Goal: Task Accomplishment & Management: Use online tool/utility

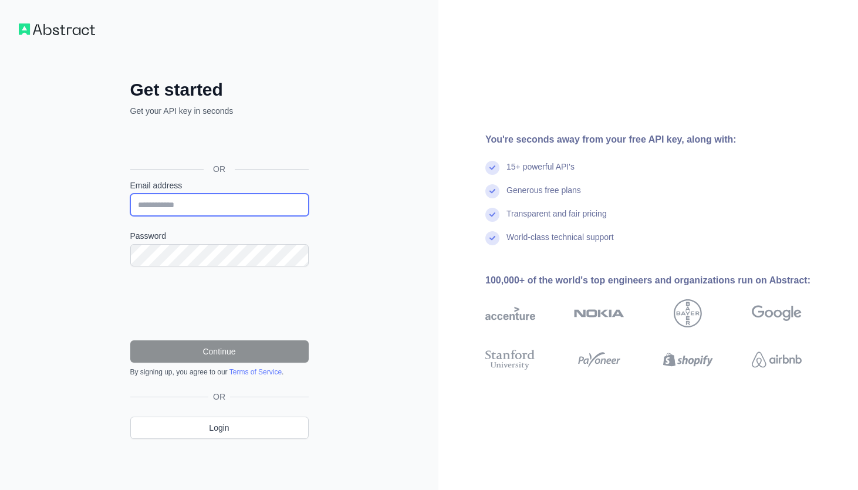
click at [215, 212] on input "Email address" at bounding box center [219, 205] width 178 height 22
type input "**********"
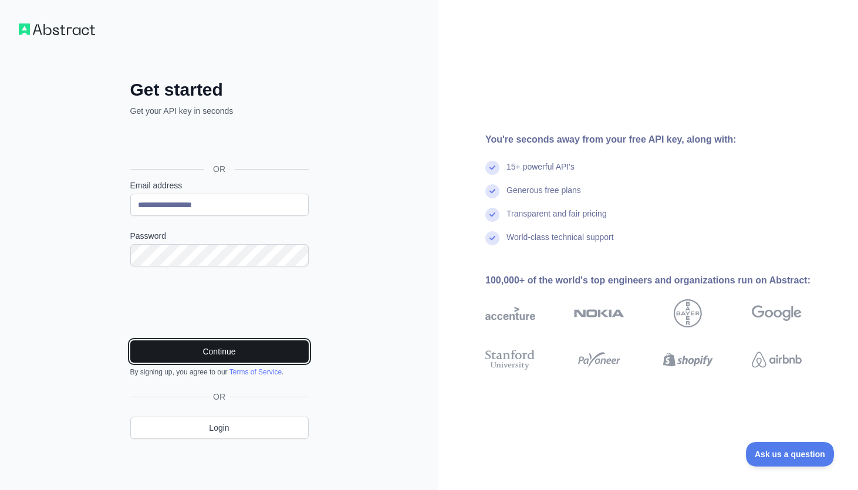
click at [263, 352] on button "Continue" at bounding box center [219, 351] width 178 height 22
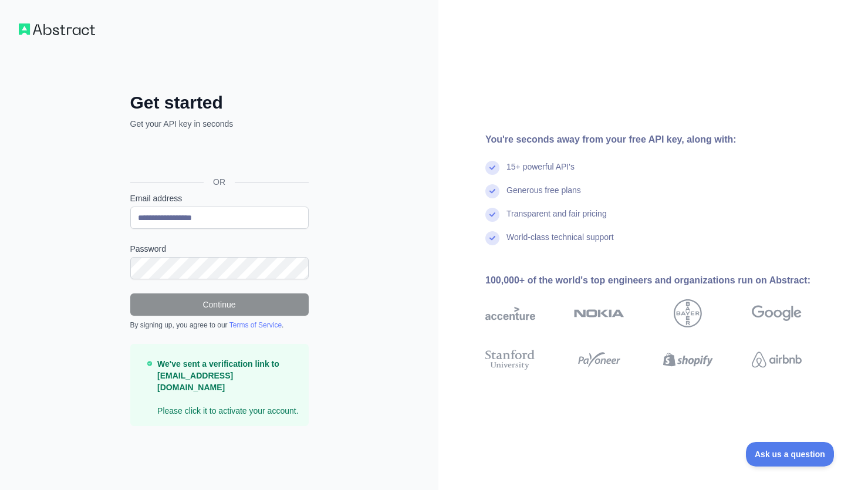
click at [233, 400] on p "We've sent a verification link to AndyJava@proton.me Please click it to activat…" at bounding box center [227, 387] width 141 height 59
click at [87, 38] on div "**********" at bounding box center [219, 245] width 438 height 490
click at [86, 29] on img at bounding box center [57, 29] width 76 height 12
click at [26, 22] on div "**********" at bounding box center [219, 245] width 438 height 490
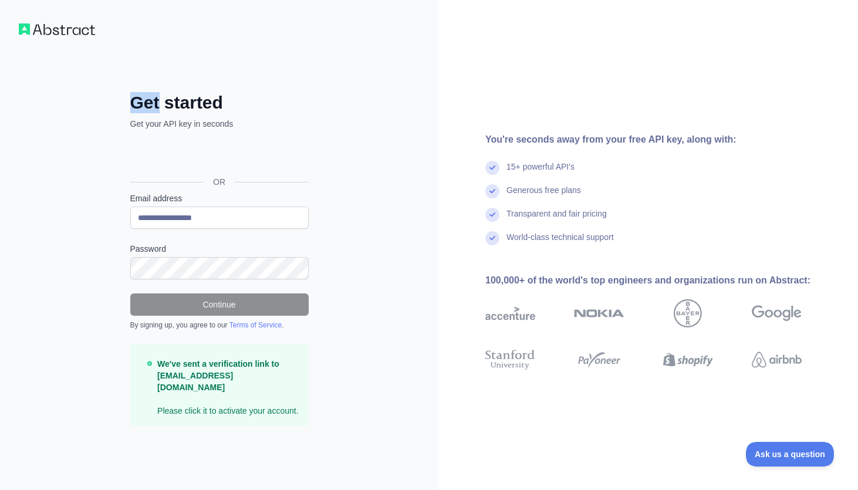
click at [26, 22] on div "**********" at bounding box center [219, 245] width 438 height 490
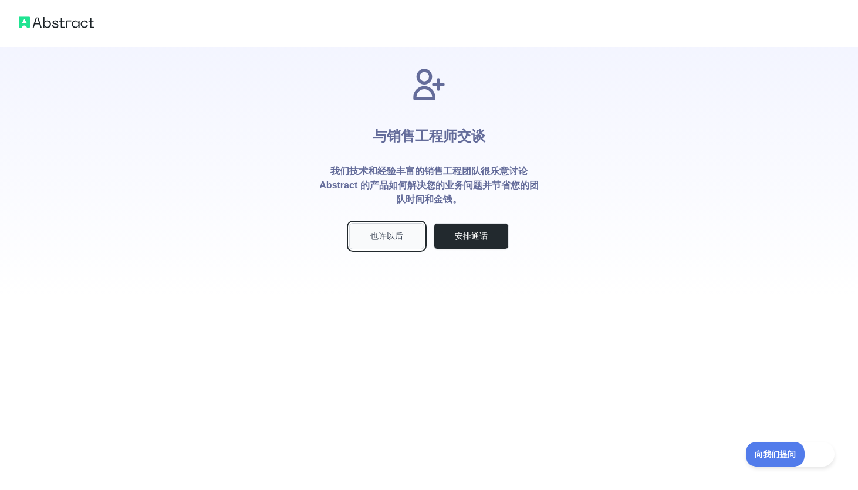
click at [386, 235] on button "也许以后" at bounding box center [386, 236] width 75 height 26
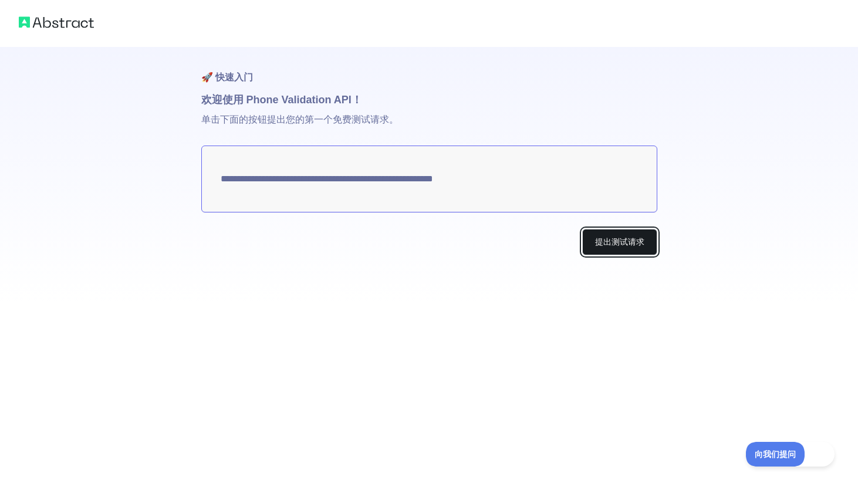
click at [603, 237] on button "提出测试请求" at bounding box center [619, 242] width 75 height 26
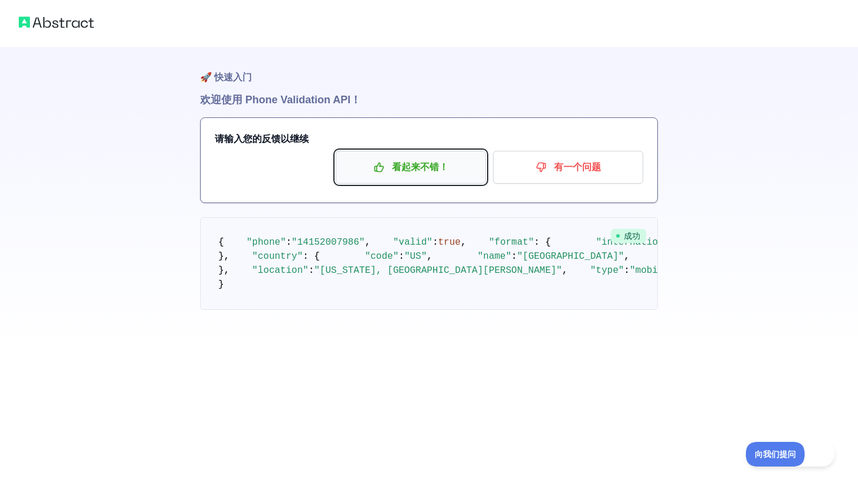
click at [391, 171] on p "看起来不错！" at bounding box center [410, 167] width 133 height 20
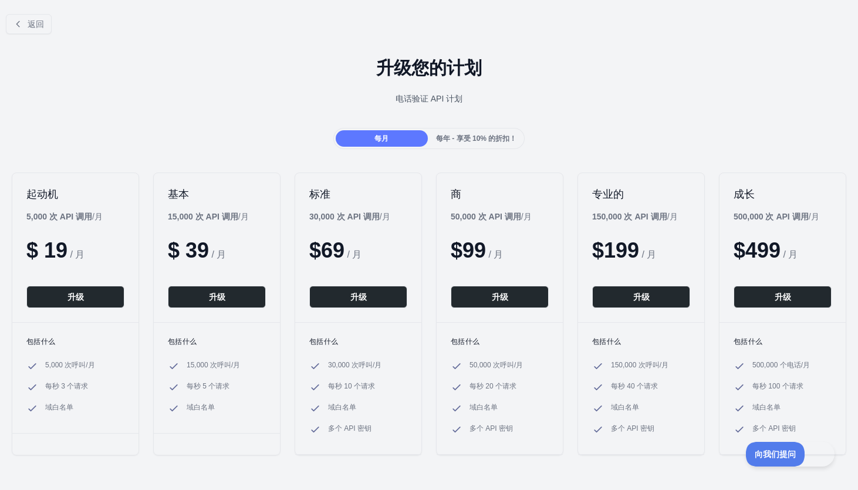
click at [475, 141] on span "每年 - 享受 10% 的折扣！" at bounding box center [476, 138] width 80 height 8
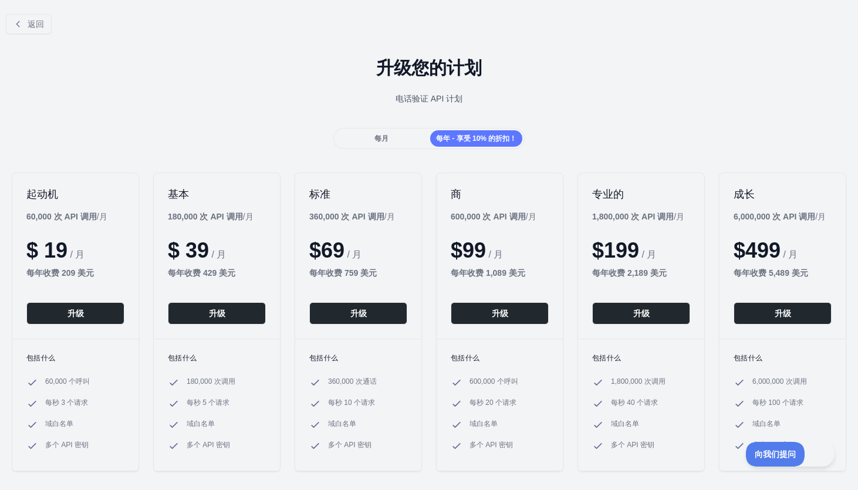
click at [434, 131] on div "每年 - 享受 10% 的折扣！" at bounding box center [476, 138] width 92 height 16
click at [396, 135] on div "每月" at bounding box center [382, 138] width 92 height 16
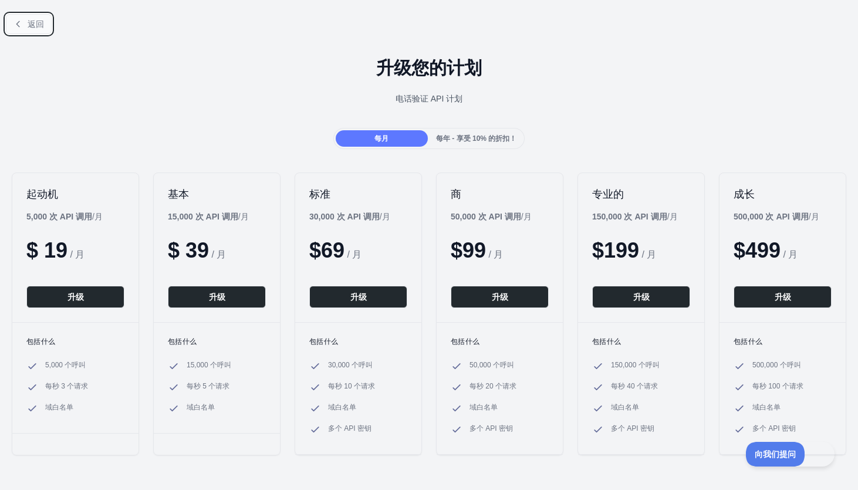
click at [32, 25] on span "返回" at bounding box center [36, 23] width 16 height 9
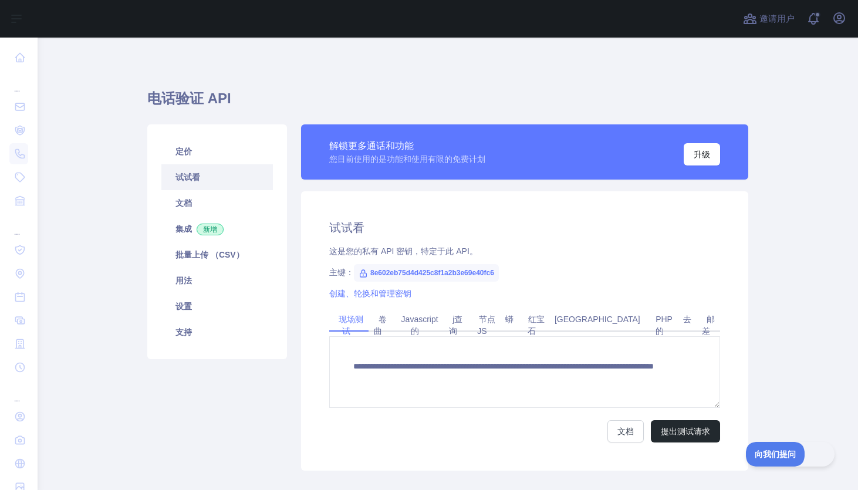
click at [224, 172] on link "试试看" at bounding box center [216, 177] width 111 height 26
click at [544, 317] on link "红宝石" at bounding box center [533, 325] width 21 height 31
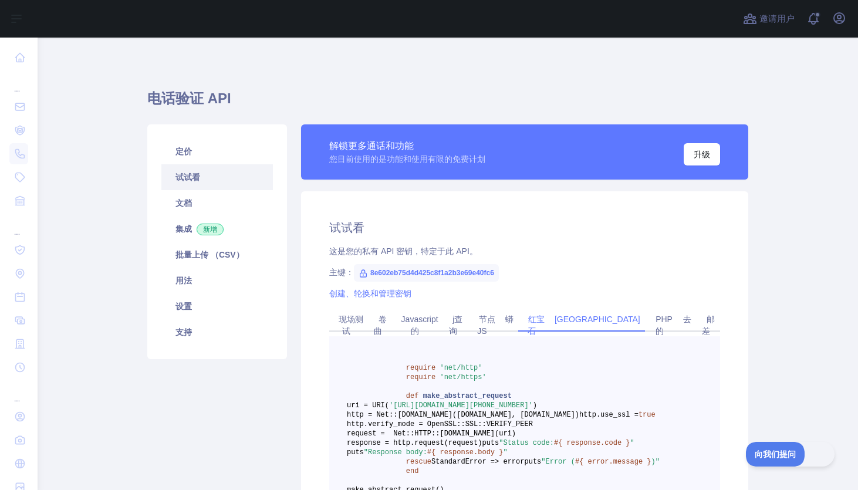
click at [578, 325] on link "爪哇岛" at bounding box center [597, 319] width 95 height 19
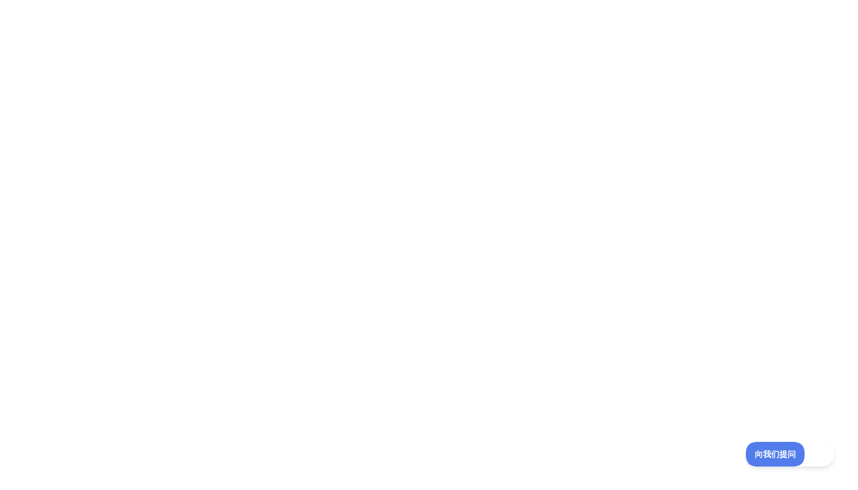
click at [304, 225] on div at bounding box center [429, 245] width 858 height 490
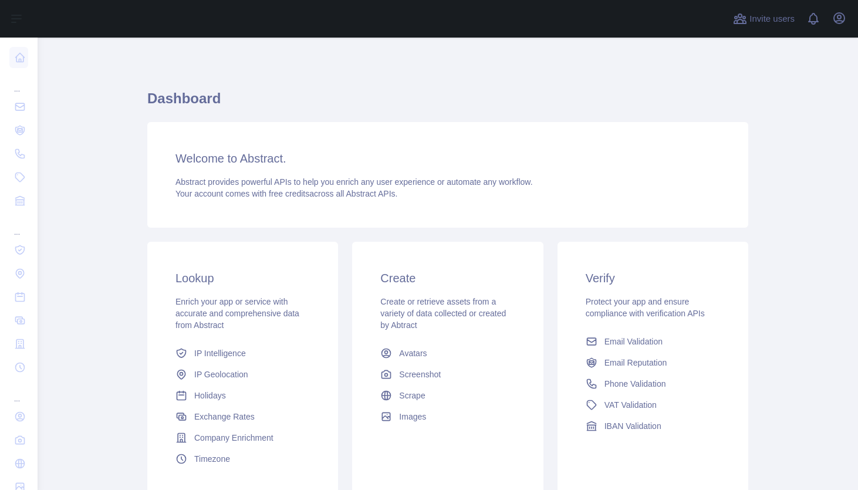
click at [616, 460] on div "Verify Protect your app and ensure compliance with verification APIs Email Vali…" at bounding box center [652, 353] width 191 height 223
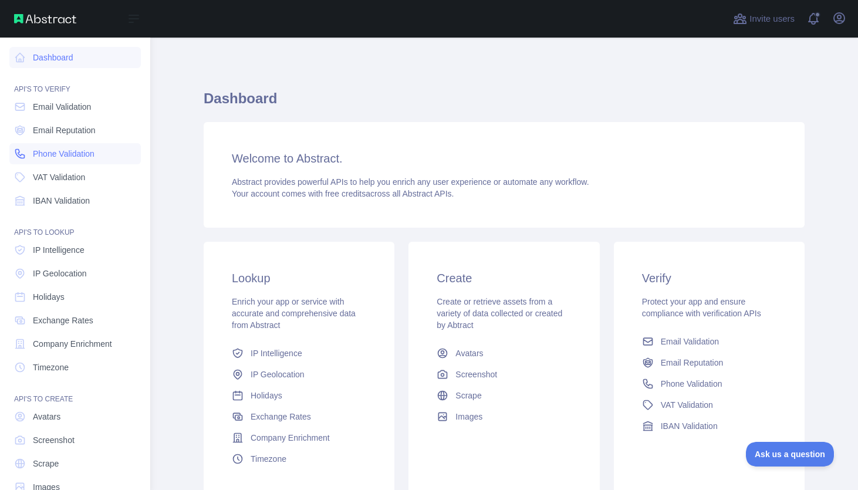
click at [79, 147] on link "Phone Validation" at bounding box center [74, 153] width 131 height 21
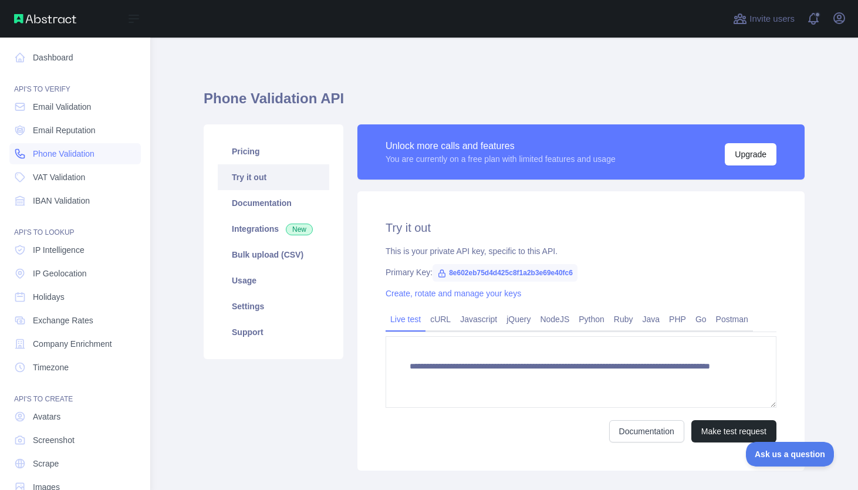
click at [79, 147] on link "Phone Validation" at bounding box center [74, 153] width 131 height 21
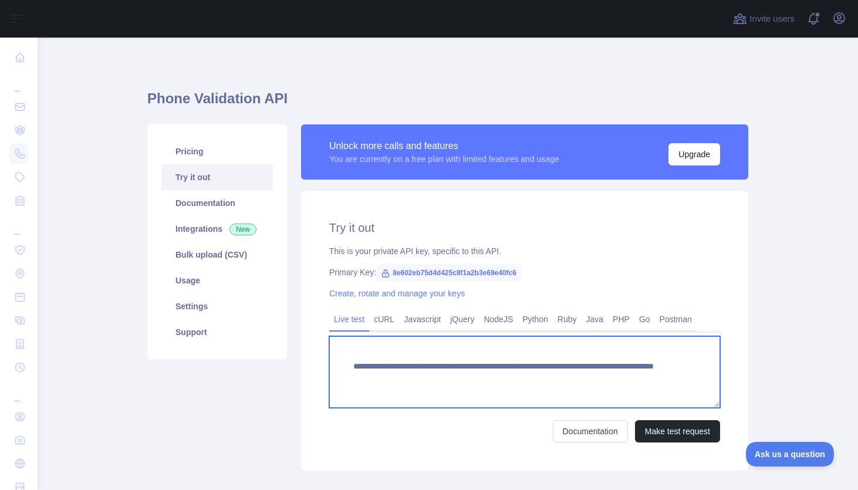
click at [593, 378] on textarea "**********" at bounding box center [524, 372] width 391 height 72
type textarea "**********"
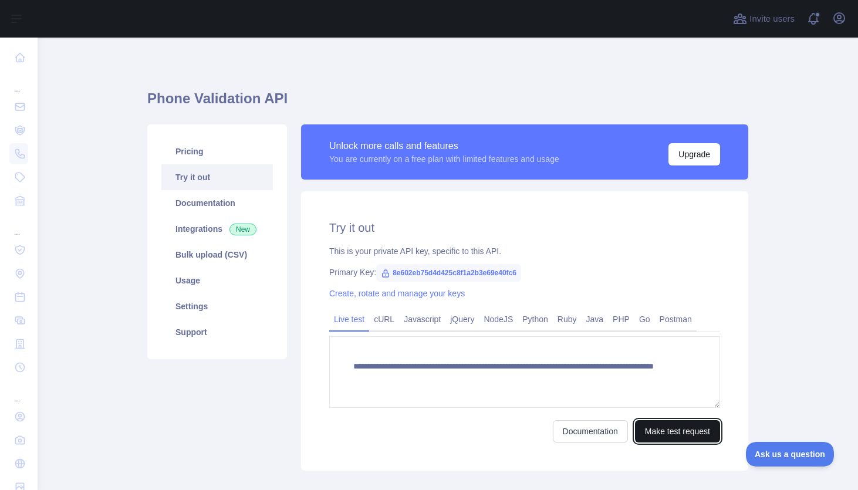
click at [648, 431] on button "Make test request" at bounding box center [677, 431] width 85 height 22
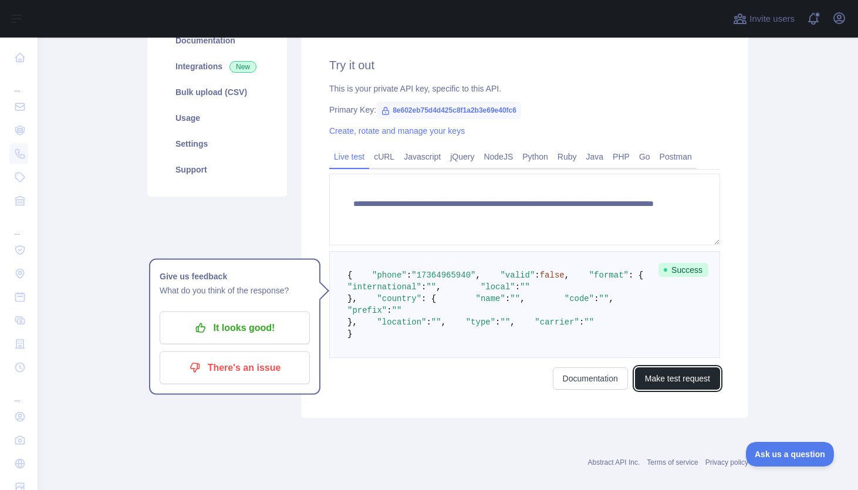
scroll to position [162, 0]
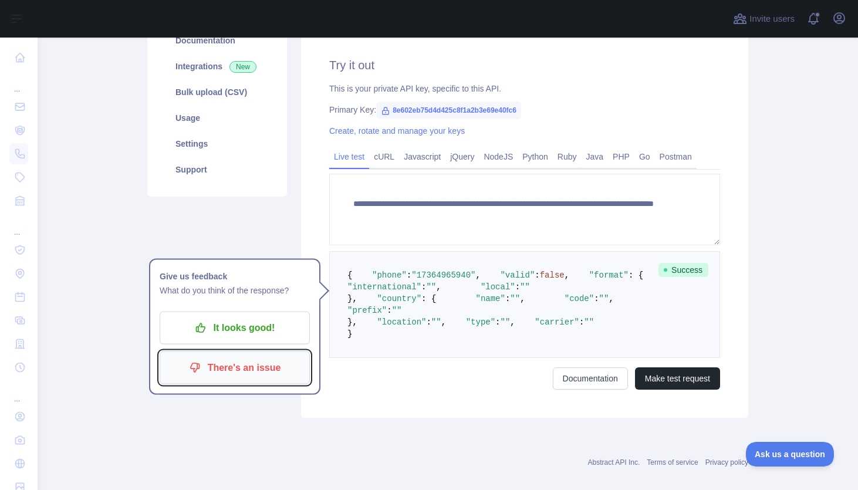
click at [273, 361] on p "There's an issue" at bounding box center [234, 368] width 133 height 20
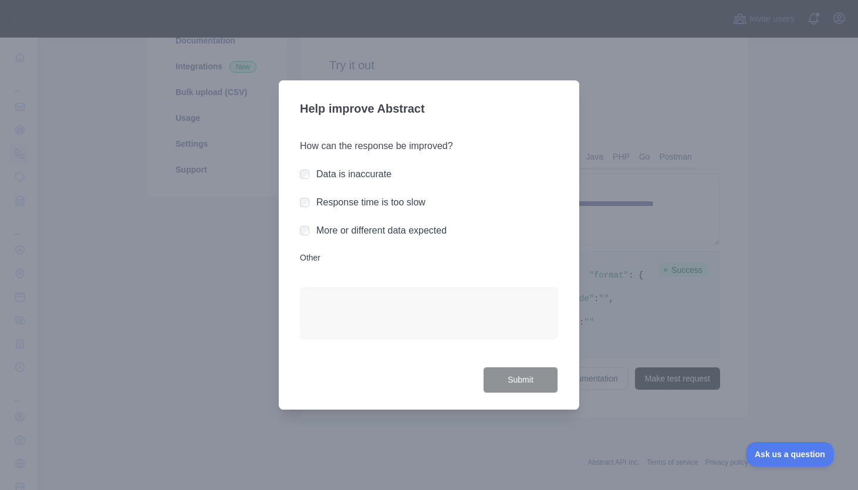
click at [374, 197] on label "Response time is too slow" at bounding box center [370, 202] width 109 height 10
click at [510, 381] on button "Submit" at bounding box center [520, 380] width 75 height 26
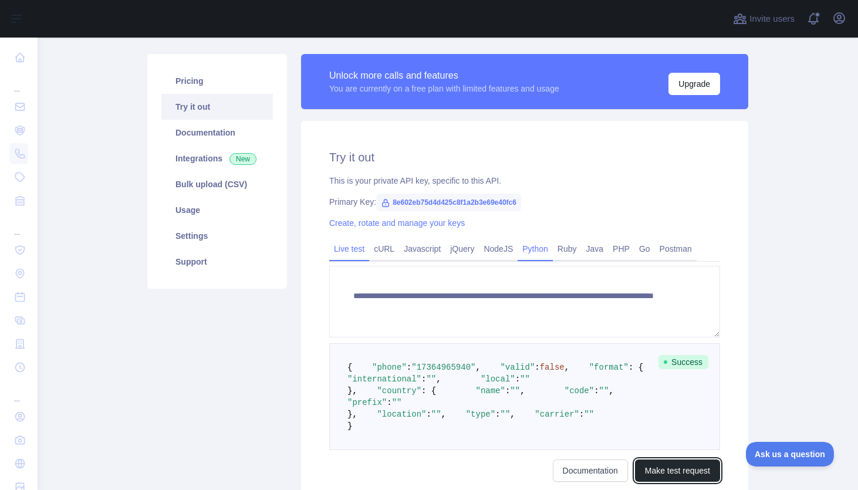
scroll to position [72, 0]
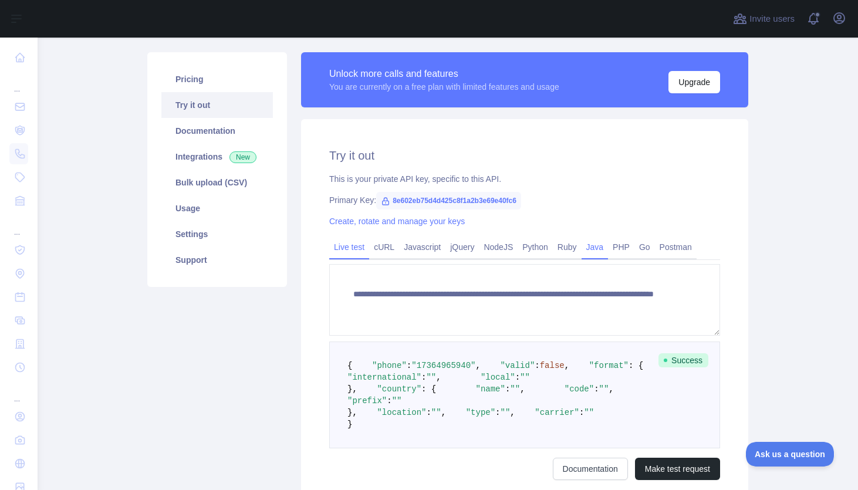
click at [608, 250] on link "Java" at bounding box center [594, 247] width 27 height 19
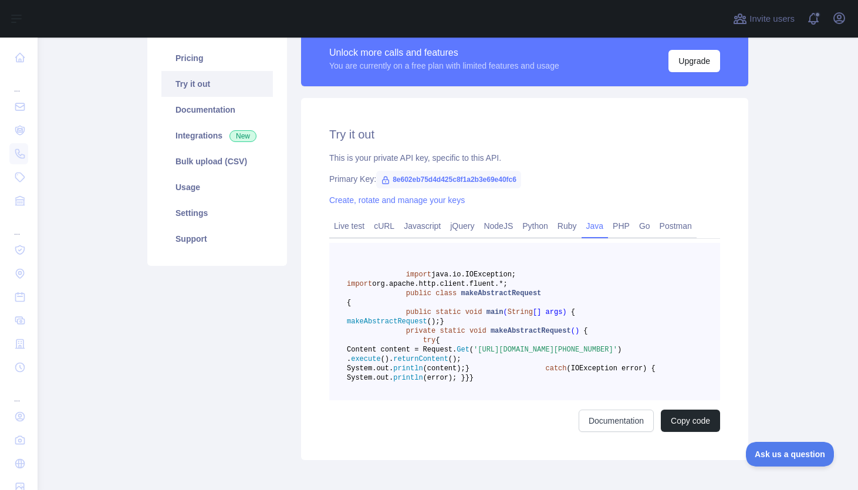
scroll to position [77, 0]
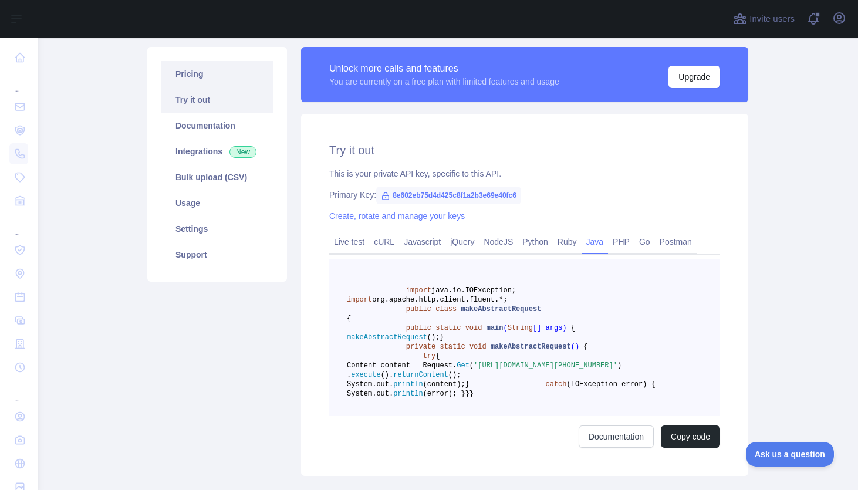
click at [205, 73] on link "Pricing" at bounding box center [216, 74] width 111 height 26
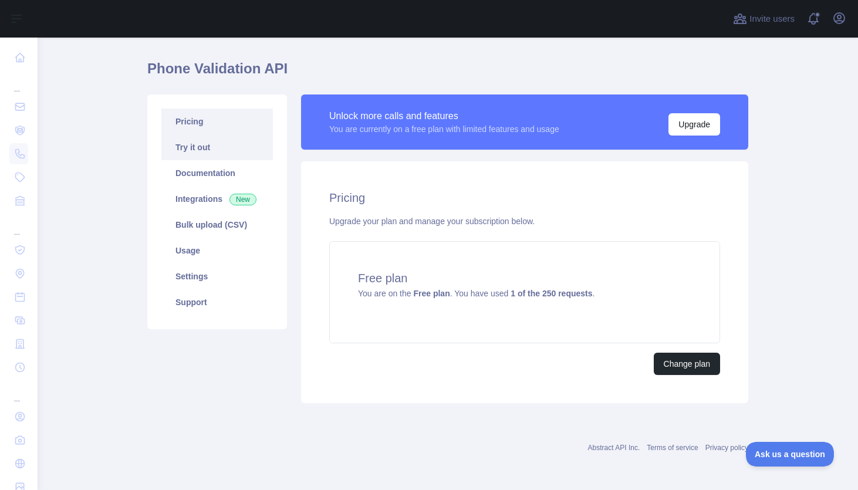
scroll to position [30, 0]
click at [219, 148] on link "Try it out" at bounding box center [216, 147] width 111 height 26
